Goal: Check status

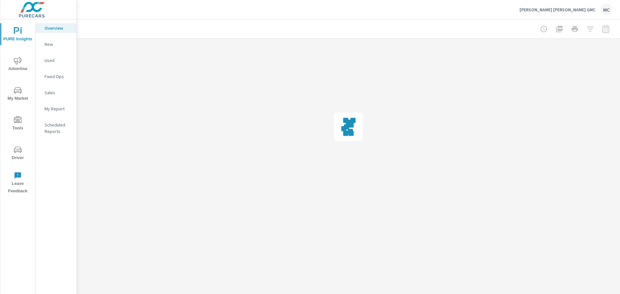
click at [605, 29] on div at bounding box center [574, 29] width 75 height 13
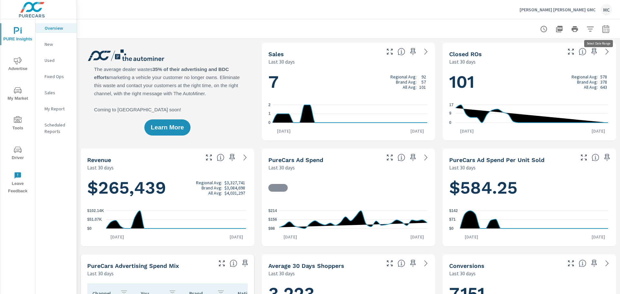
click at [604, 31] on icon "button" at bounding box center [606, 29] width 8 height 8
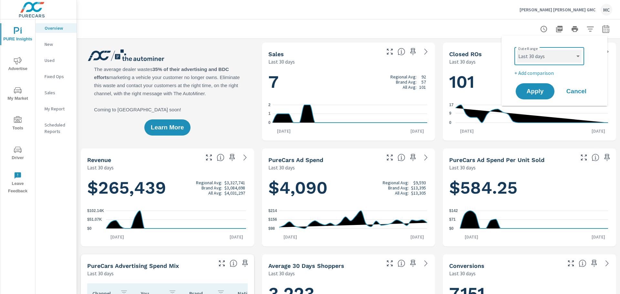
click at [569, 61] on select "Custom [DATE] Last week Last 7 days Last 14 days Last 30 days Last 45 days Last…" at bounding box center [549, 56] width 65 height 13
click at [517, 50] on select "Custom [DATE] Last week Last 7 days Last 14 days Last 30 days Last 45 days Last…" at bounding box center [549, 56] width 65 height 13
select select "Last month"
click at [530, 88] on span "Apply" at bounding box center [535, 91] width 26 height 6
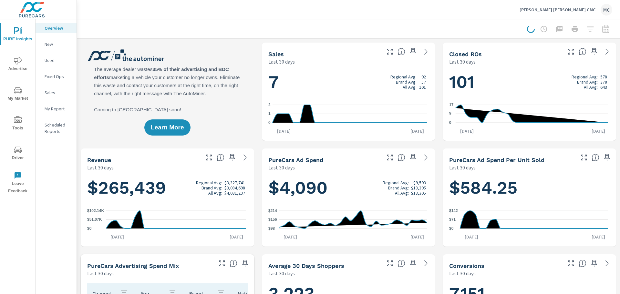
scroll to position [0, 0]
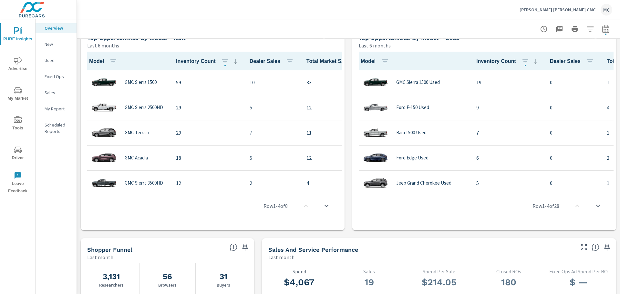
scroll to position [804, 0]
